Goal: Task Accomplishment & Management: Manage account settings

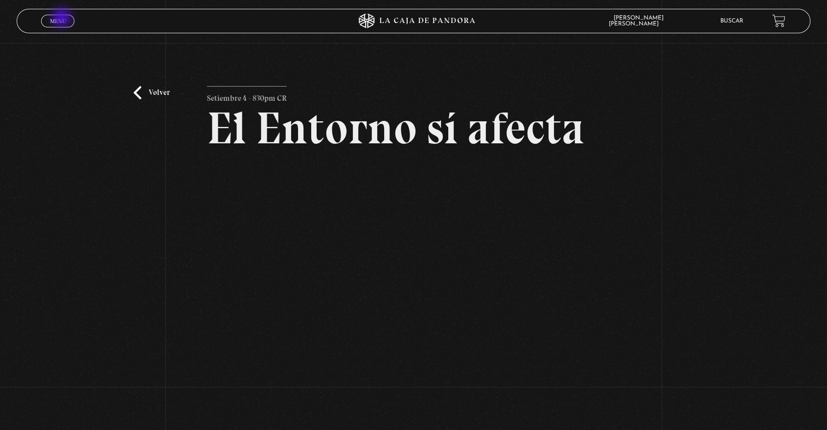
click at [63, 19] on span "Menu" at bounding box center [58, 21] width 16 height 6
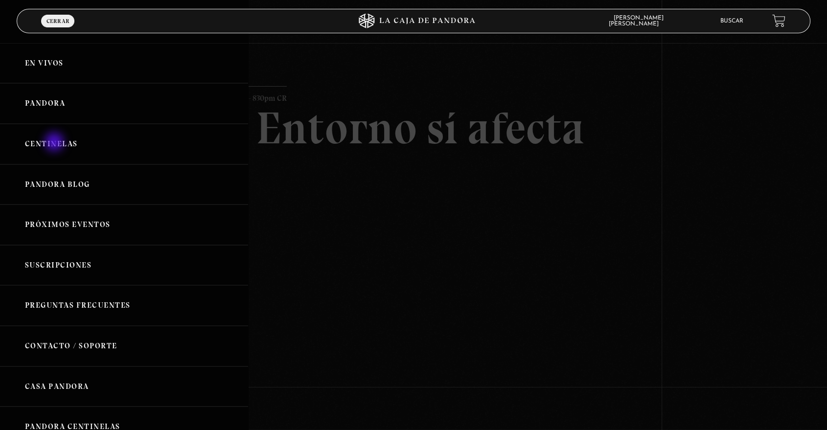
click at [55, 143] on link "Centinelas" at bounding box center [124, 144] width 248 height 41
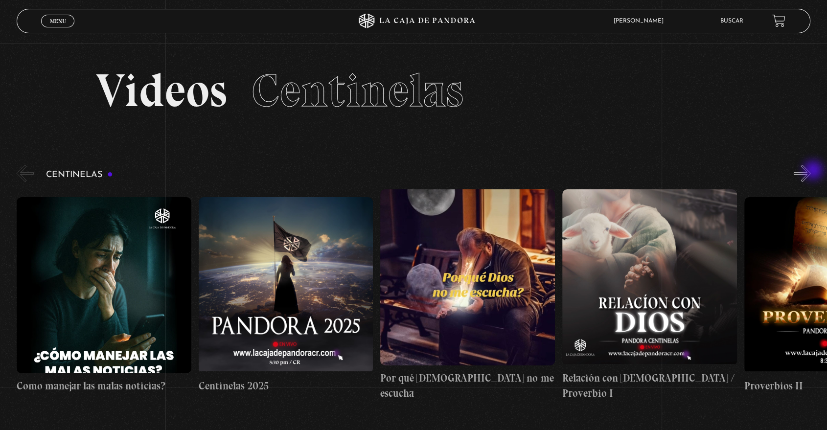
click at [811, 172] on button "»" at bounding box center [802, 173] width 17 height 17
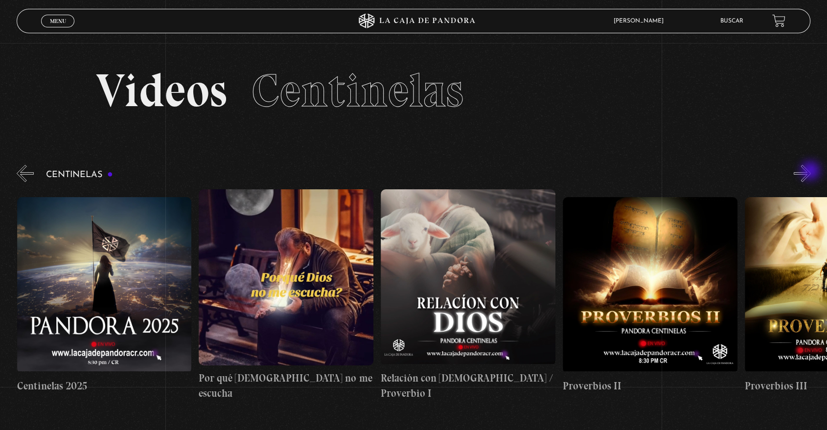
click at [811, 172] on button "»" at bounding box center [802, 173] width 17 height 17
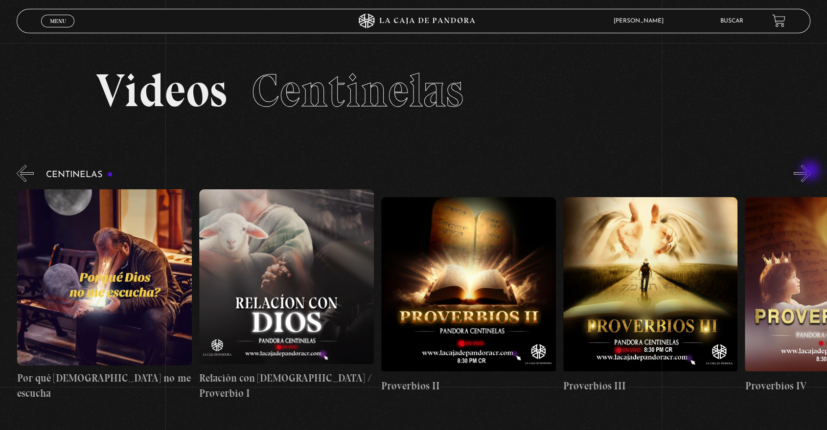
click at [811, 172] on button "»" at bounding box center [802, 173] width 17 height 17
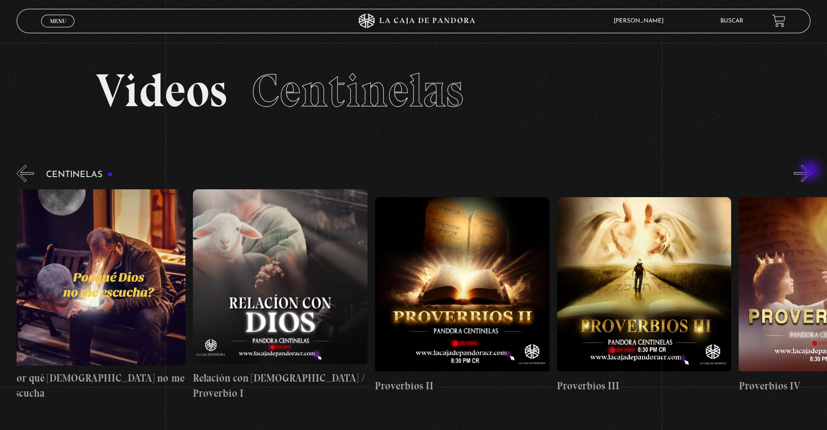
click at [811, 172] on button "»" at bounding box center [802, 173] width 17 height 17
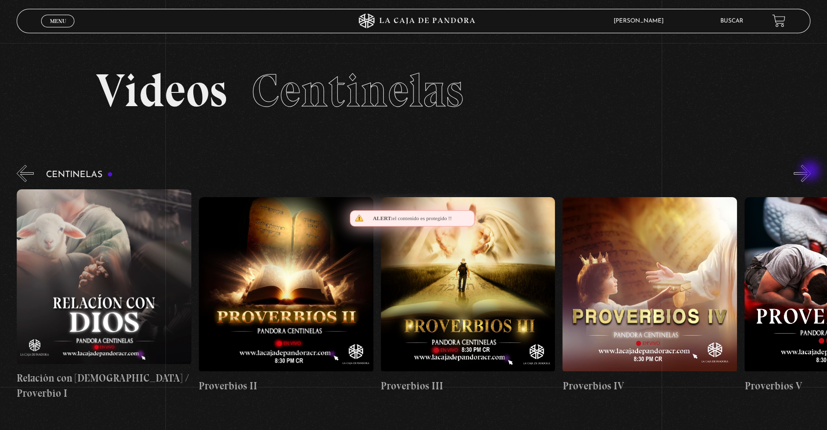
click at [811, 172] on button "»" at bounding box center [802, 173] width 17 height 17
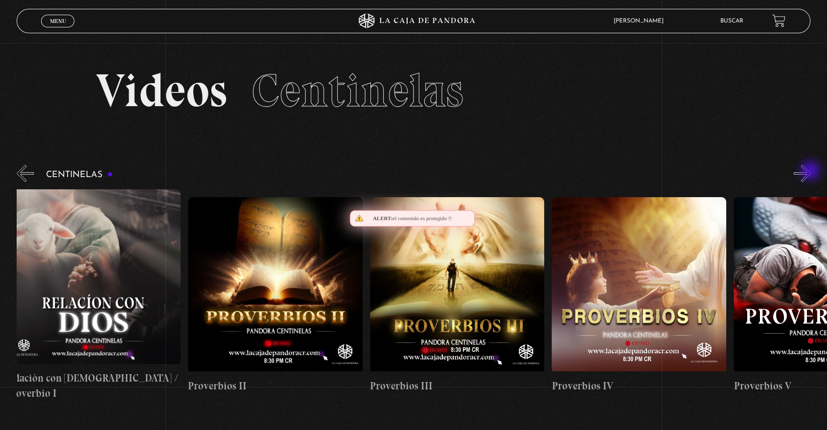
click at [811, 172] on button "»" at bounding box center [802, 173] width 17 height 17
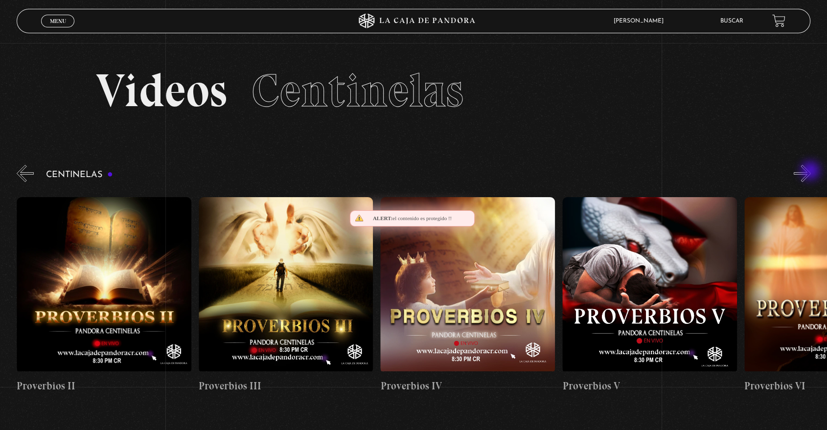
click at [811, 172] on button "»" at bounding box center [802, 173] width 17 height 17
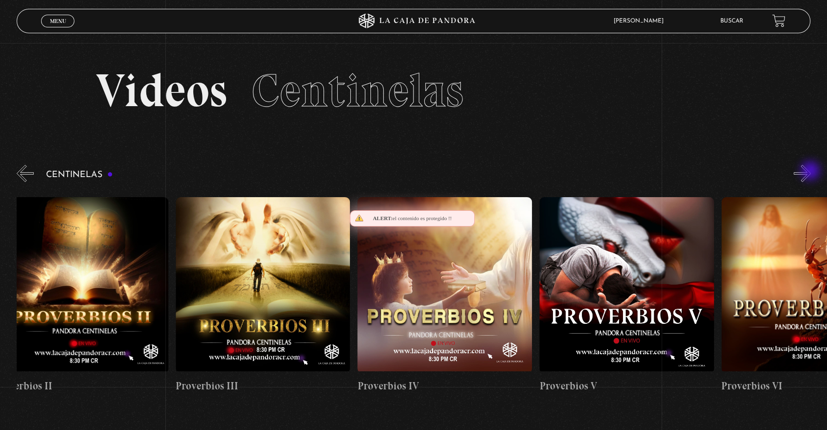
click at [811, 172] on button "»" at bounding box center [802, 173] width 17 height 17
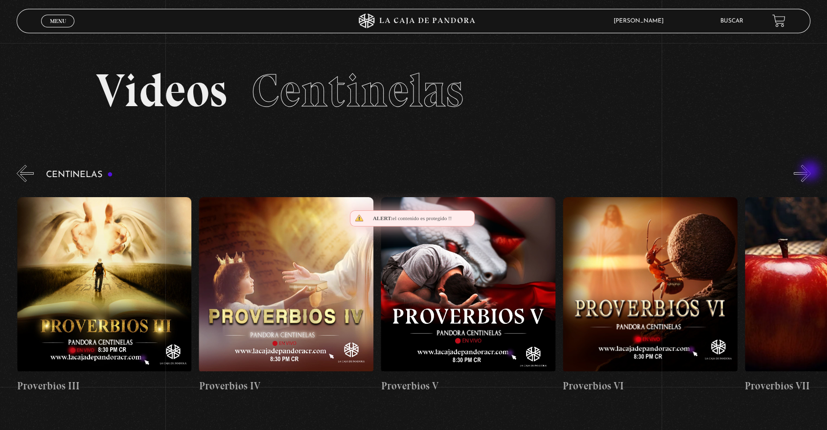
click at [811, 172] on button "»" at bounding box center [802, 173] width 17 height 17
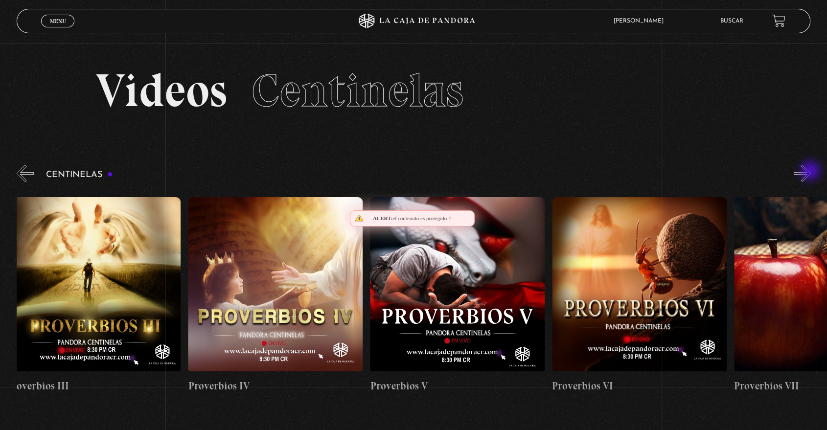
click at [811, 172] on button "»" at bounding box center [802, 173] width 17 height 17
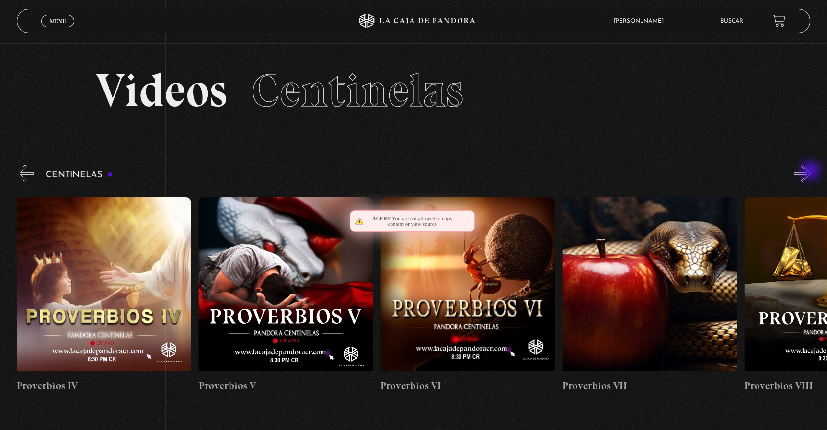
click at [811, 172] on button "»" at bounding box center [802, 173] width 17 height 17
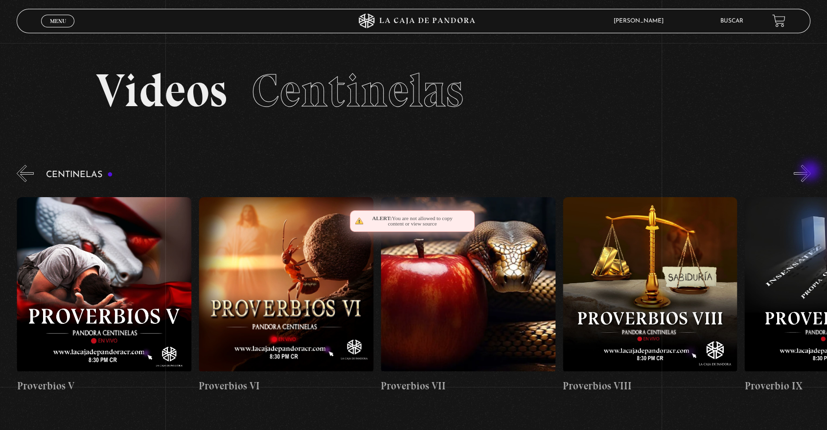
click at [811, 172] on button "»" at bounding box center [802, 173] width 17 height 17
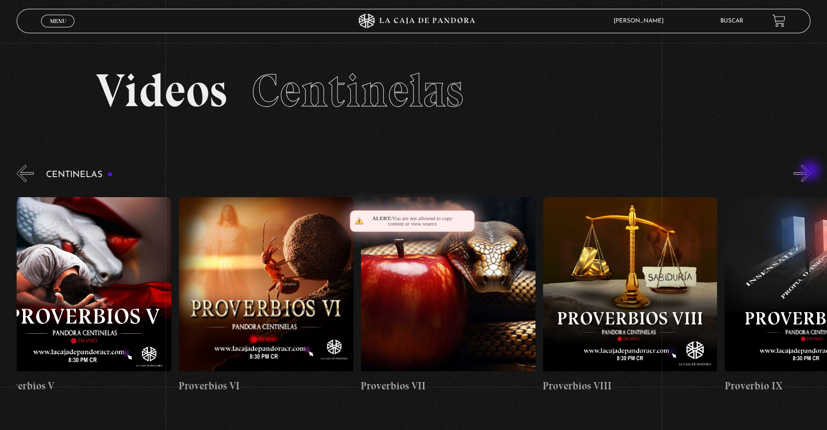
click at [811, 172] on button "»" at bounding box center [802, 173] width 17 height 17
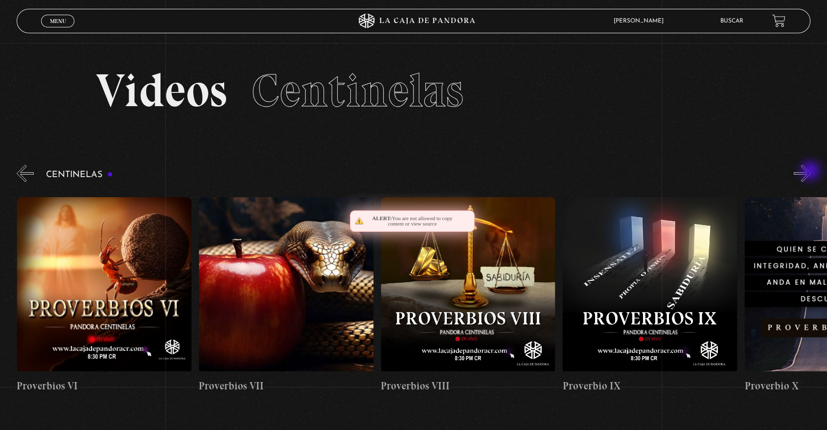
click at [811, 172] on button "»" at bounding box center [802, 173] width 17 height 17
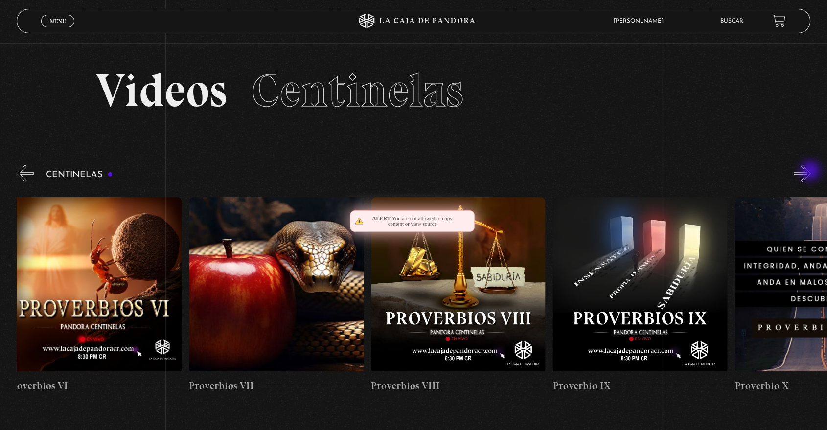
click at [811, 172] on button "»" at bounding box center [802, 173] width 17 height 17
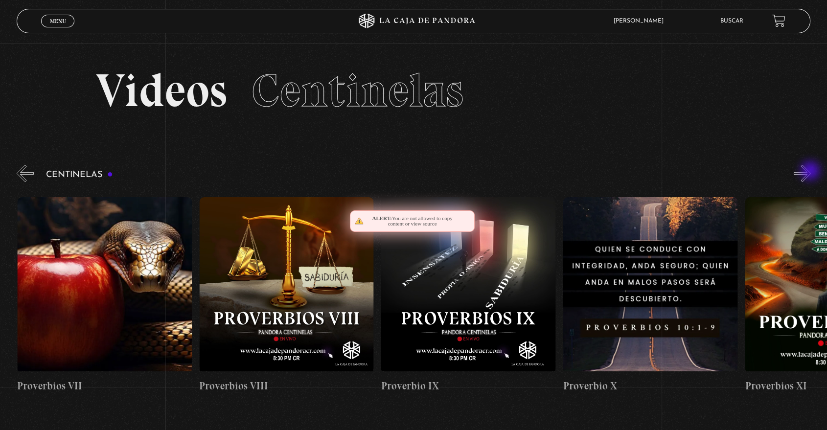
click at [811, 172] on button "»" at bounding box center [802, 173] width 17 height 17
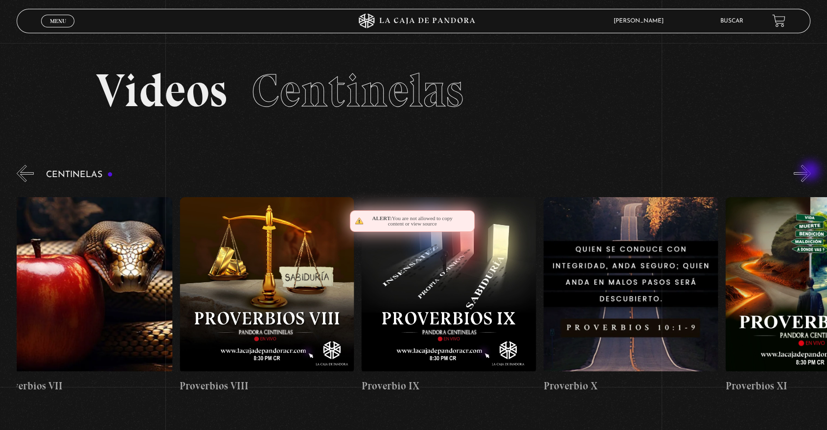
click at [811, 172] on button "»" at bounding box center [802, 173] width 17 height 17
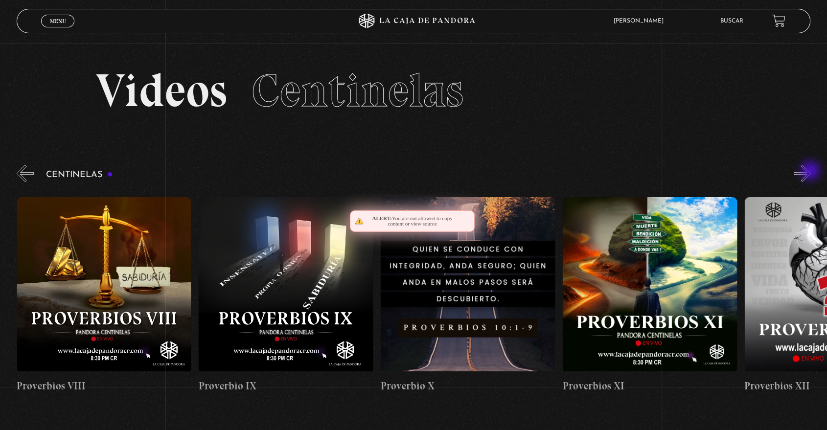
click at [811, 172] on button "»" at bounding box center [802, 173] width 17 height 17
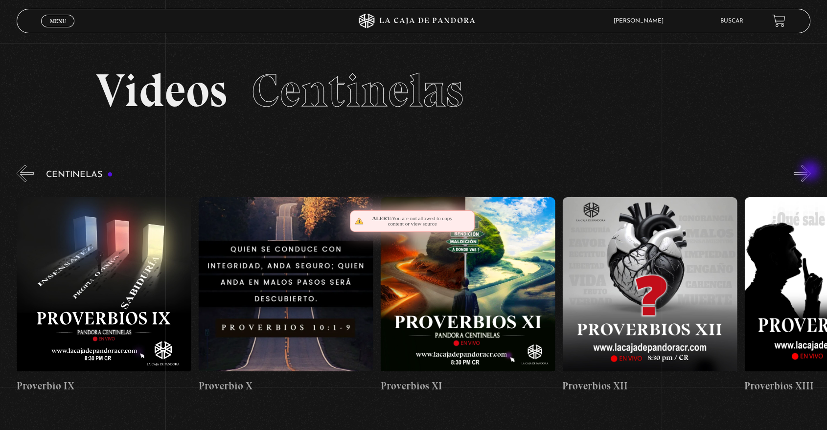
click at [811, 172] on button "»" at bounding box center [802, 173] width 17 height 17
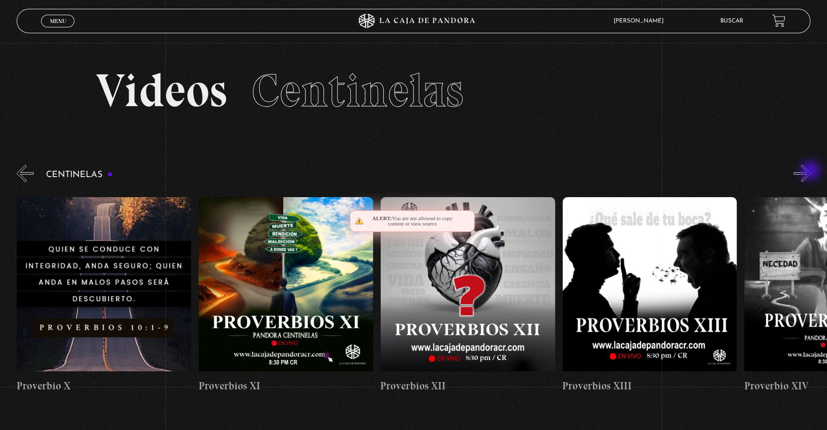
click at [811, 172] on button "»" at bounding box center [802, 173] width 17 height 17
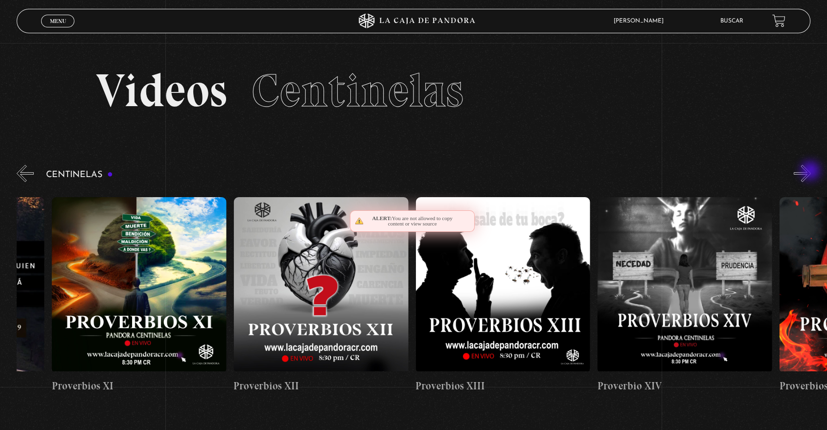
click at [811, 172] on button "»" at bounding box center [802, 173] width 17 height 17
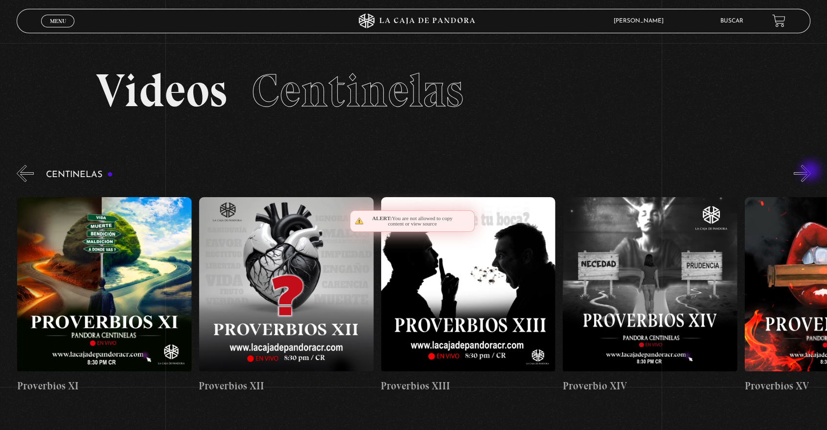
click at [811, 172] on button "»" at bounding box center [802, 173] width 17 height 17
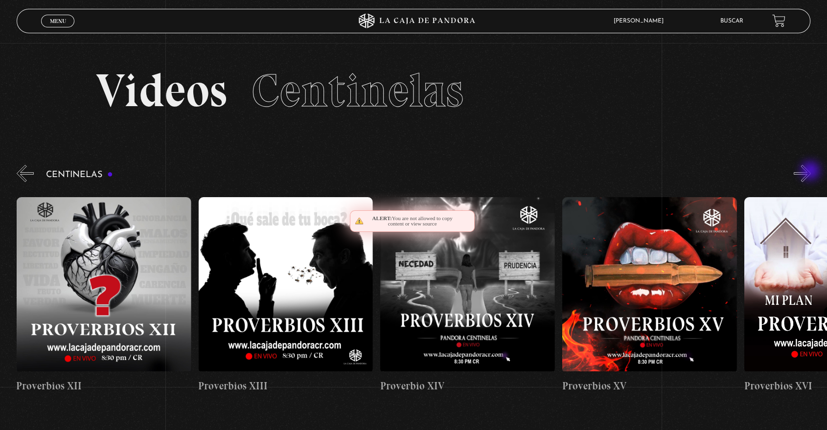
click at [811, 172] on button "»" at bounding box center [802, 173] width 17 height 17
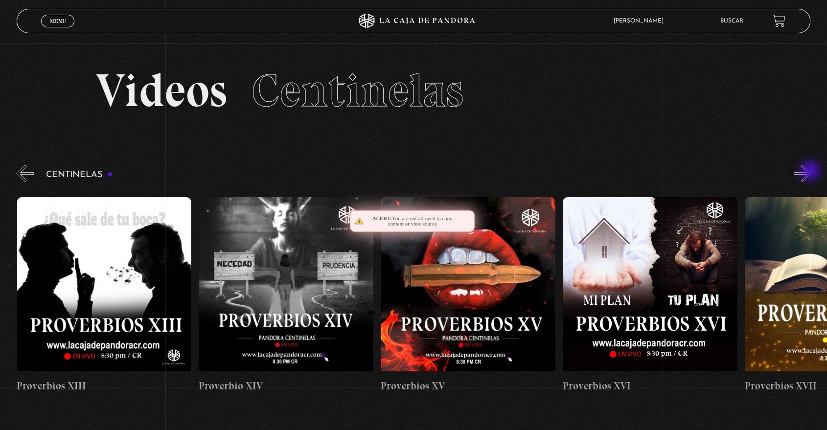
click at [811, 172] on button "»" at bounding box center [802, 173] width 17 height 17
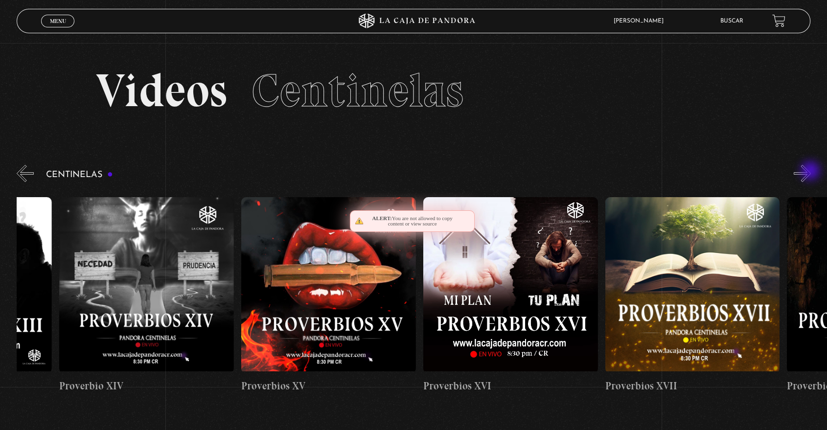
click at [811, 172] on button "»" at bounding box center [802, 173] width 17 height 17
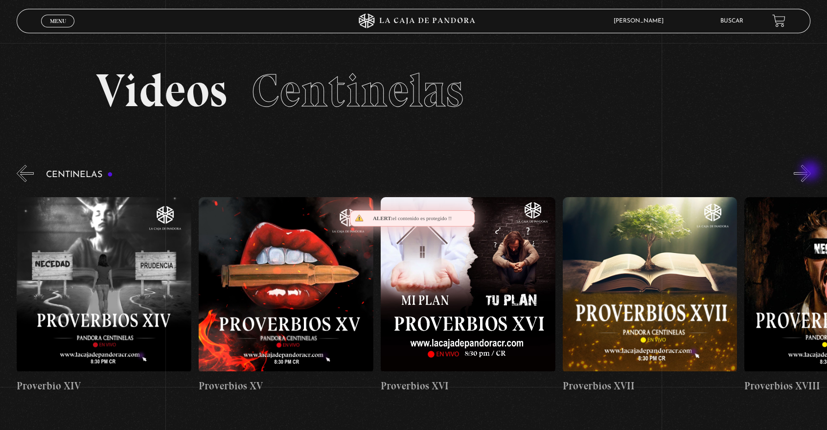
click at [811, 172] on button "»" at bounding box center [802, 173] width 17 height 17
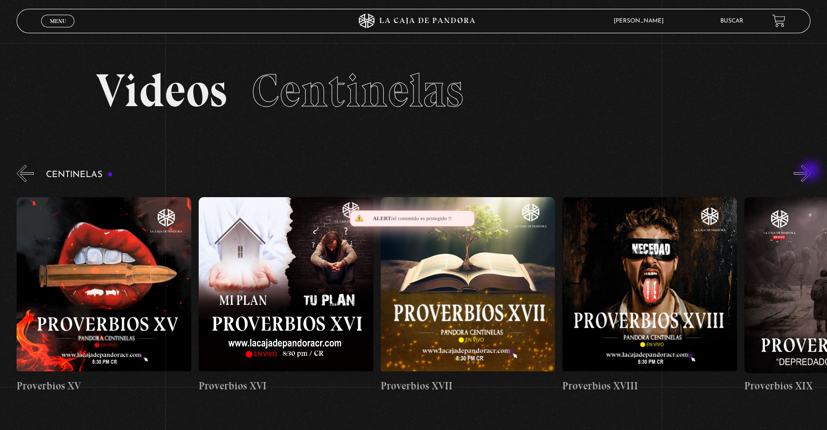
click at [811, 172] on button "»" at bounding box center [802, 173] width 17 height 17
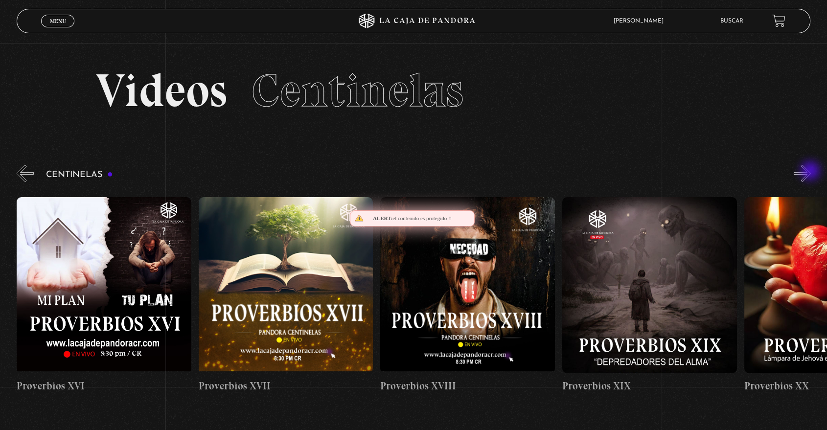
click at [811, 172] on button "»" at bounding box center [802, 173] width 17 height 17
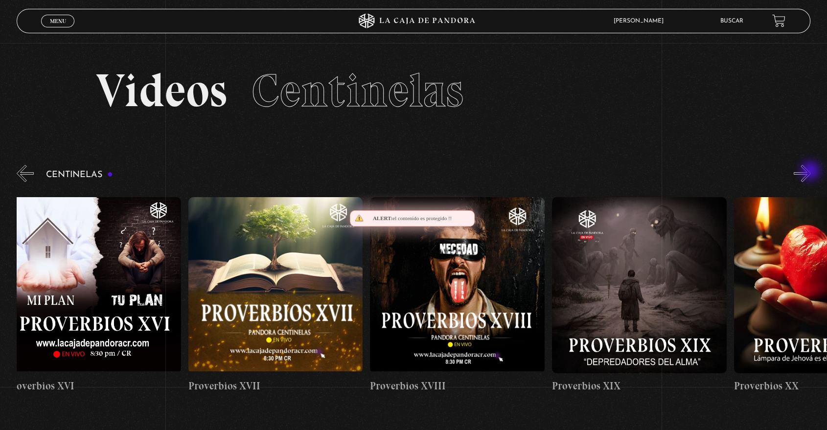
click at [811, 172] on button "»" at bounding box center [802, 173] width 17 height 17
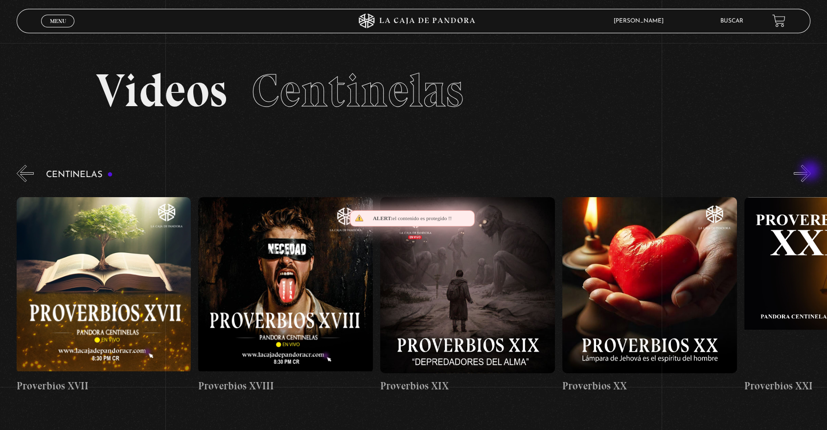
click at [811, 172] on button "»" at bounding box center [802, 173] width 17 height 17
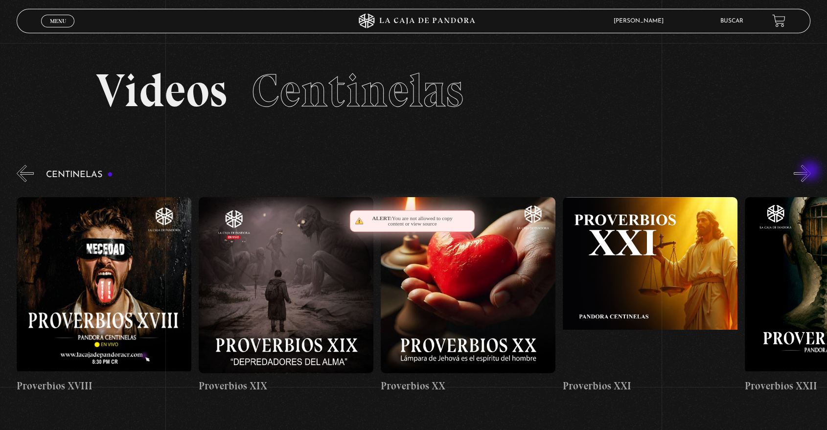
click at [811, 172] on button "»" at bounding box center [802, 173] width 17 height 17
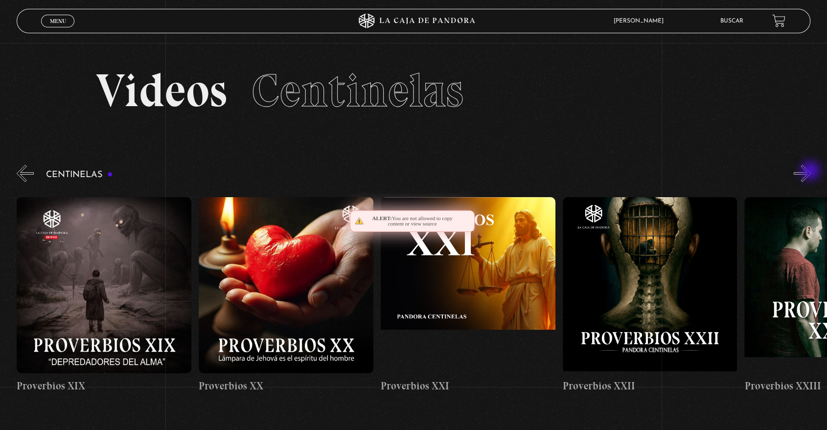
click at [811, 172] on button "»" at bounding box center [802, 173] width 17 height 17
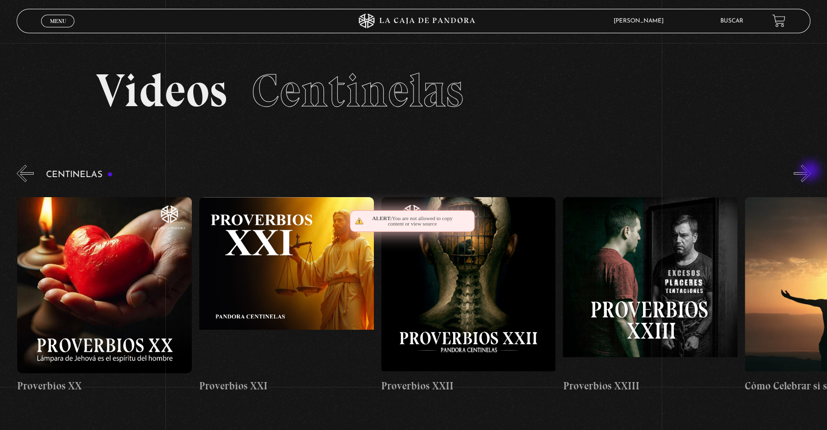
click at [811, 172] on button "»" at bounding box center [802, 173] width 17 height 17
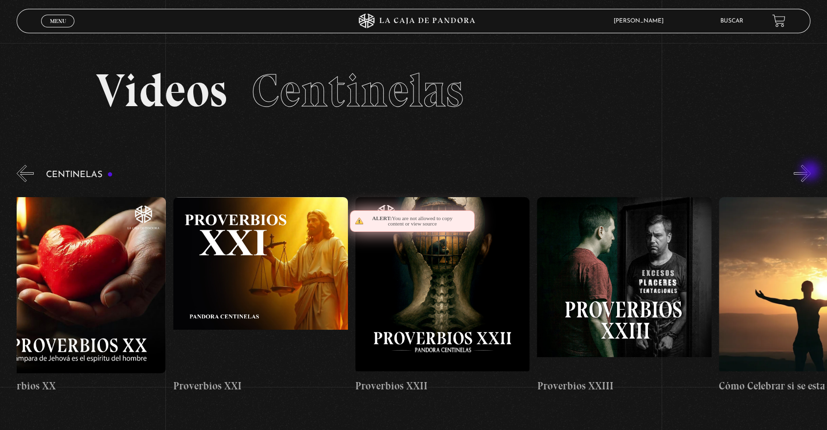
scroll to position [0, 4184]
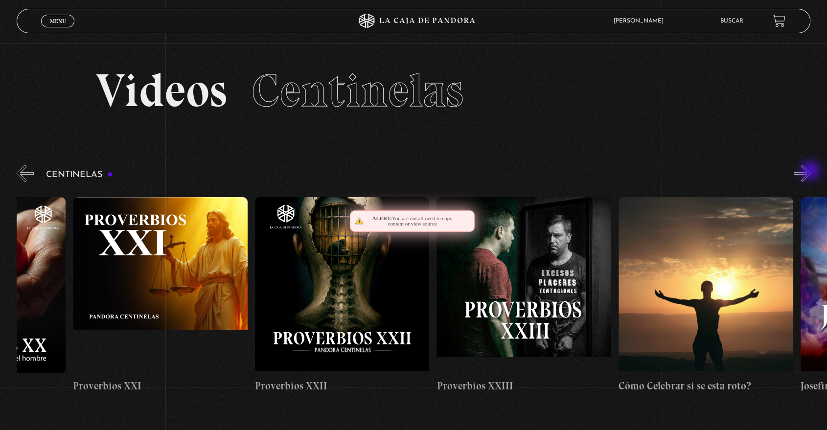
click at [811, 172] on button "»" at bounding box center [802, 173] width 17 height 17
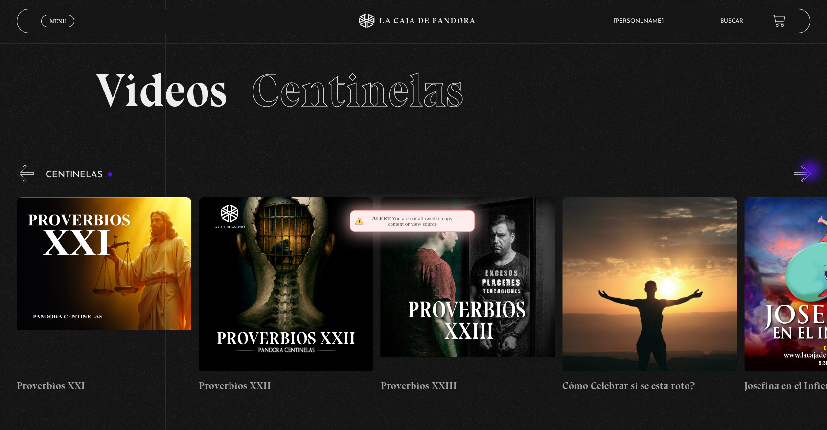
click at [811, 172] on button "»" at bounding box center [802, 173] width 17 height 17
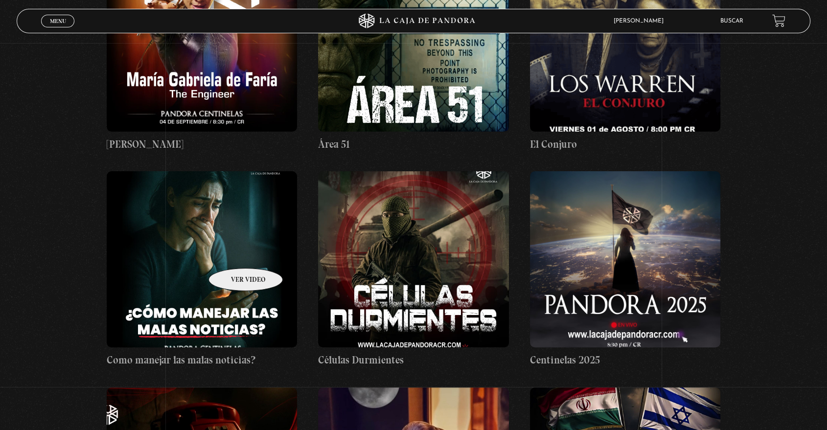
scroll to position [163, 0]
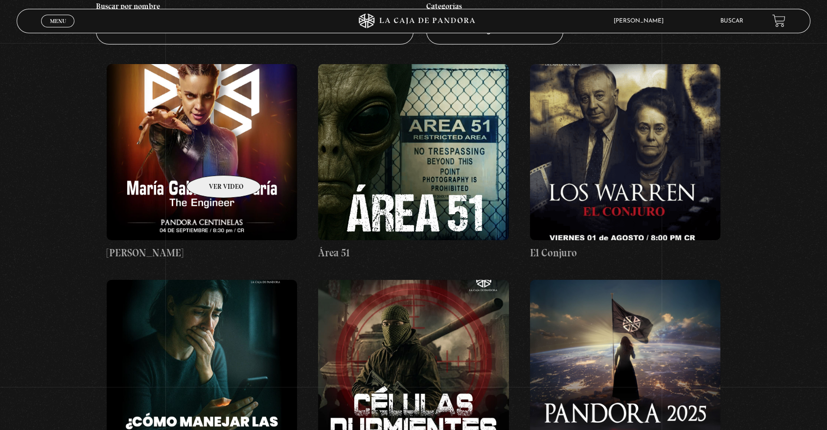
click at [211, 160] on figure at bounding box center [202, 152] width 190 height 176
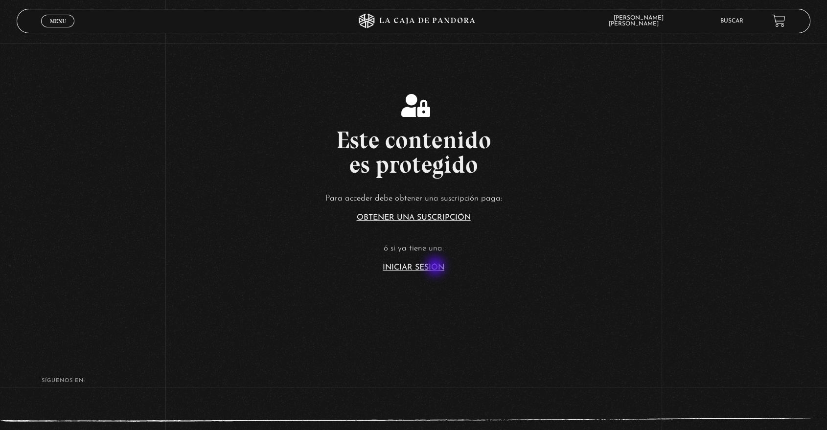
click at [436, 267] on link "Iniciar Sesión" at bounding box center [414, 268] width 62 height 8
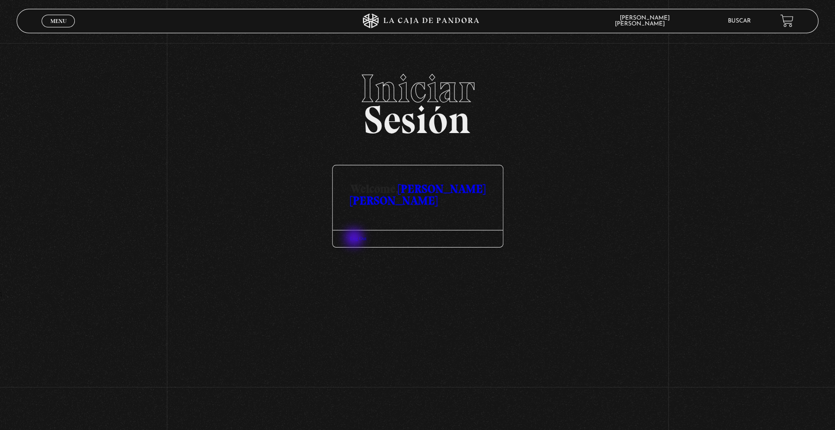
click at [357, 239] on link "Log Out" at bounding box center [358, 238] width 17 height 5
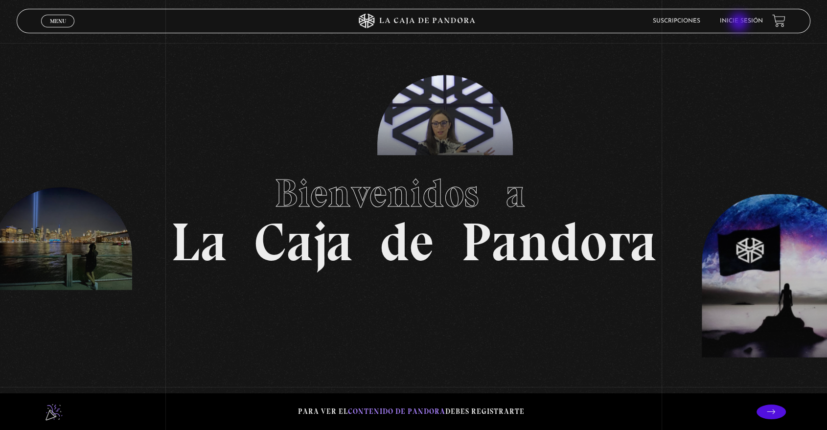
click at [740, 23] on li "Inicie sesión" at bounding box center [740, 20] width 43 height 15
click at [743, 16] on li "Inicie sesión" at bounding box center [740, 20] width 43 height 15
click at [743, 23] on link "Inicie sesión" at bounding box center [740, 21] width 43 height 6
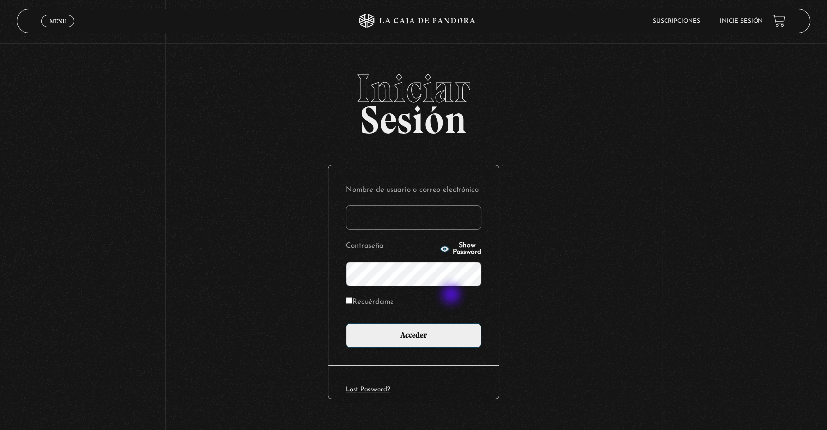
type input "j.salazar.barboza@hotmail.com"
click at [367, 300] on label "Recuérdame" at bounding box center [370, 302] width 48 height 15
click at [352, 300] on input "Recuérdame" at bounding box center [349, 300] width 6 height 6
click at [362, 301] on label "Recuérdame" at bounding box center [370, 302] width 48 height 15
click at [352, 301] on input "Recuérdame" at bounding box center [349, 300] width 6 height 6
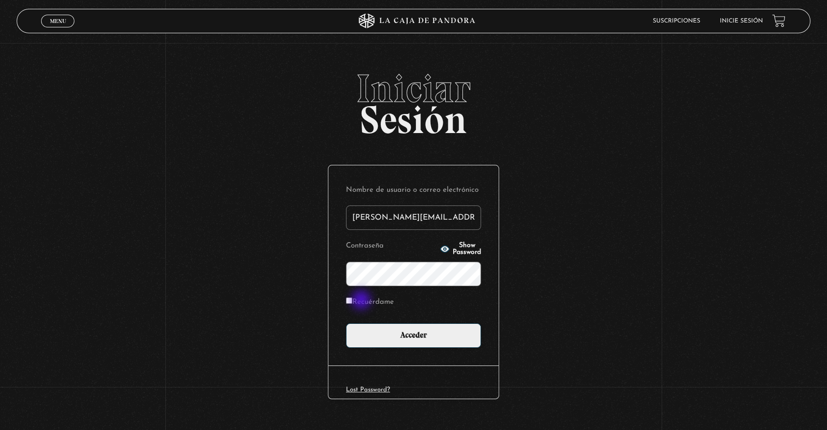
click at [362, 301] on label "Recuérdame" at bounding box center [370, 302] width 48 height 15
click at [352, 301] on input "Recuérdame" at bounding box center [349, 300] width 6 height 6
checkbox input "true"
click at [474, 253] on p "Contraseña Show Password" at bounding box center [413, 262] width 135 height 47
click at [469, 247] on span "Show Password" at bounding box center [467, 249] width 28 height 14
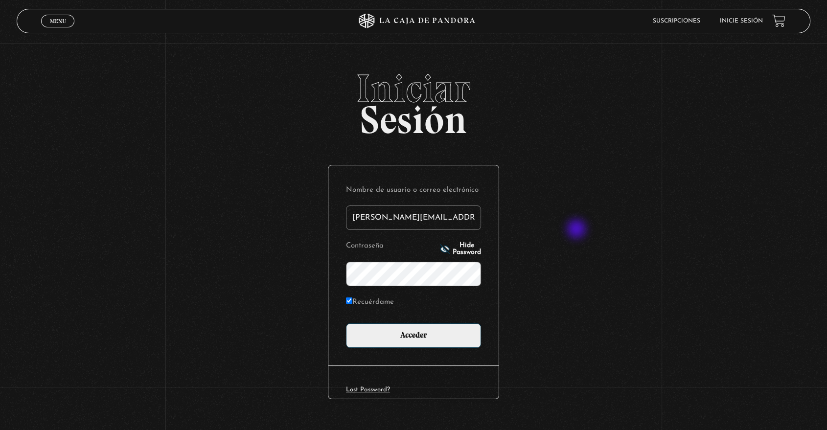
click at [579, 229] on div "Iniciar Sesión Nombre de usuario o correo electrónico j.salazar.barboza@hotmail…" at bounding box center [413, 256] width 827 height 374
click at [602, 246] on div "Iniciar Sesión Nombre de usuario o correo electrónico j.salazar.barboza@hotmail…" at bounding box center [413, 256] width 827 height 374
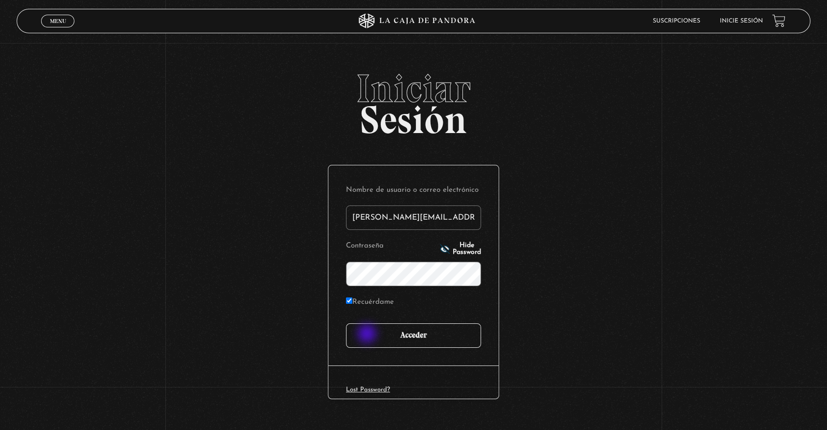
click at [368, 334] on input "Acceder" at bounding box center [413, 335] width 135 height 24
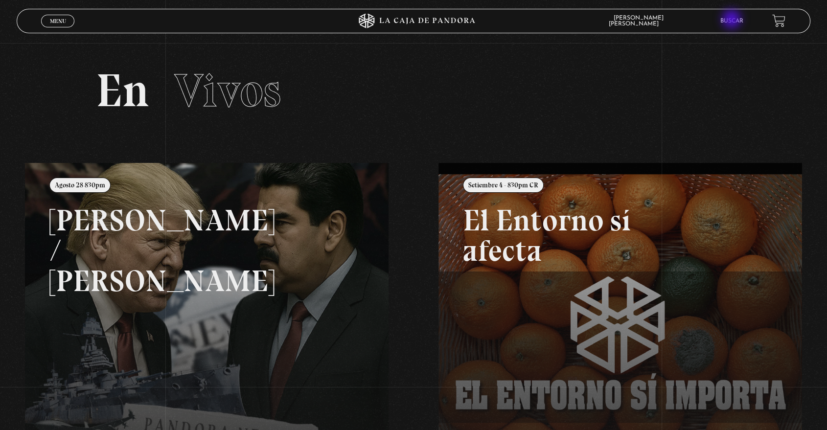
click at [732, 20] on link "Buscar" at bounding box center [731, 21] width 23 height 6
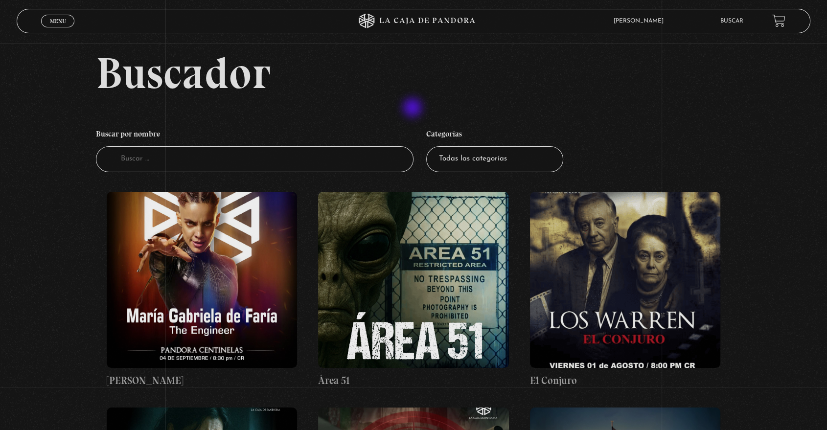
scroll to position [54, 0]
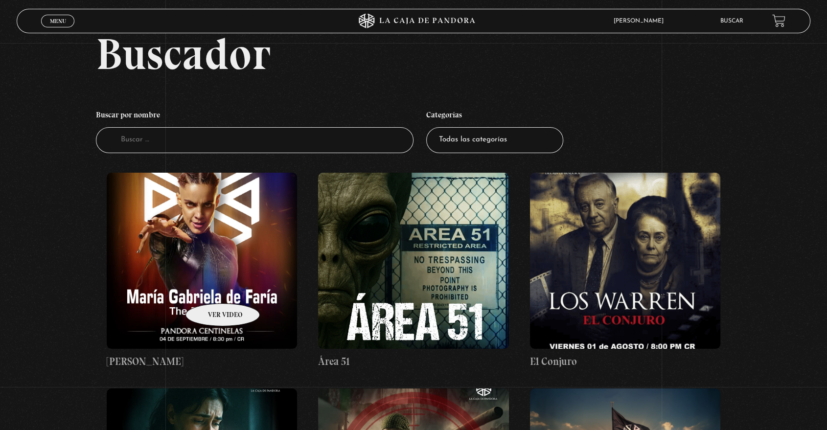
click at [210, 289] on figure at bounding box center [202, 261] width 190 height 176
